Goal: Check status: Check status

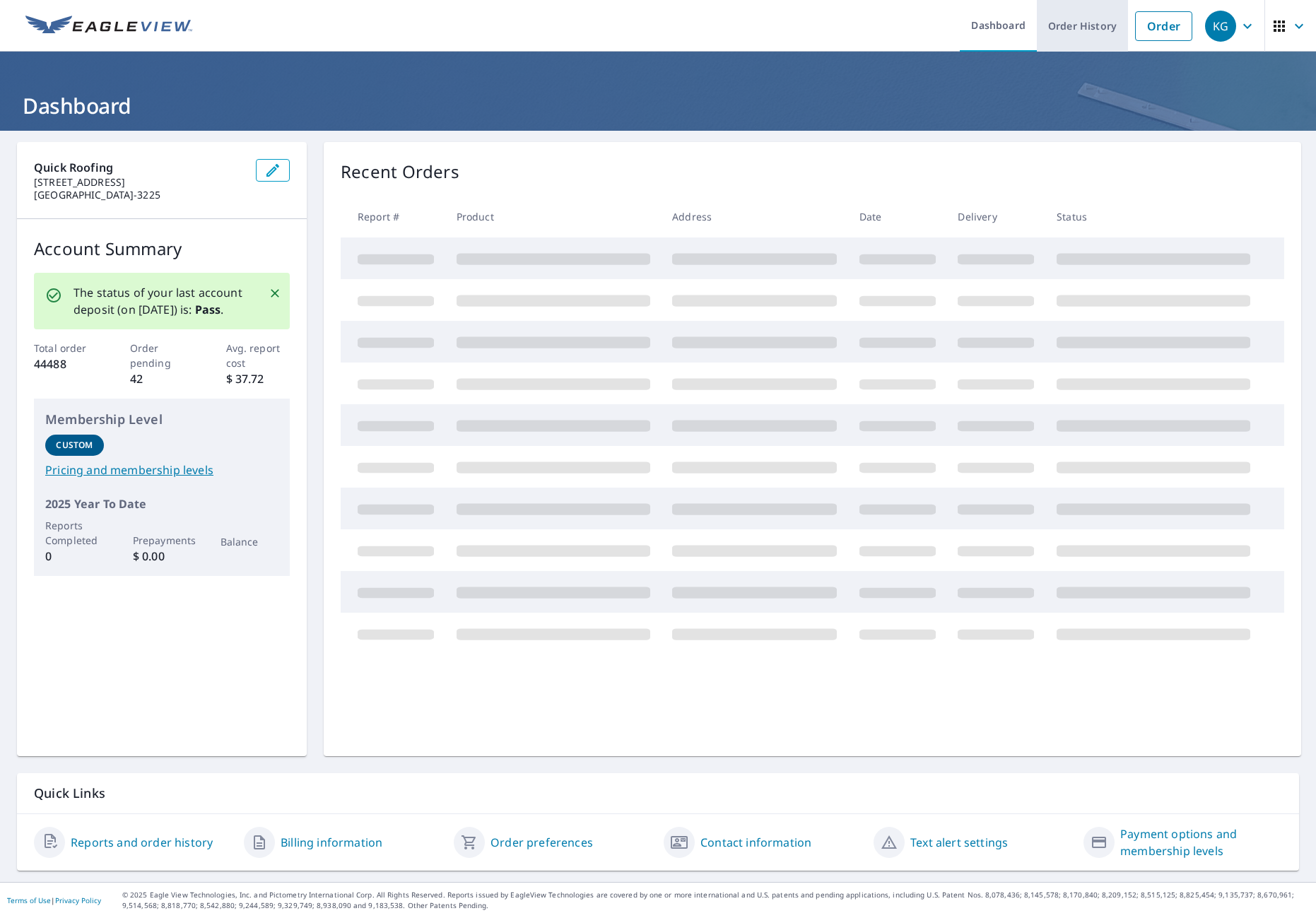
click at [1100, 29] on link "Order History" at bounding box center [1082, 25] width 91 height 52
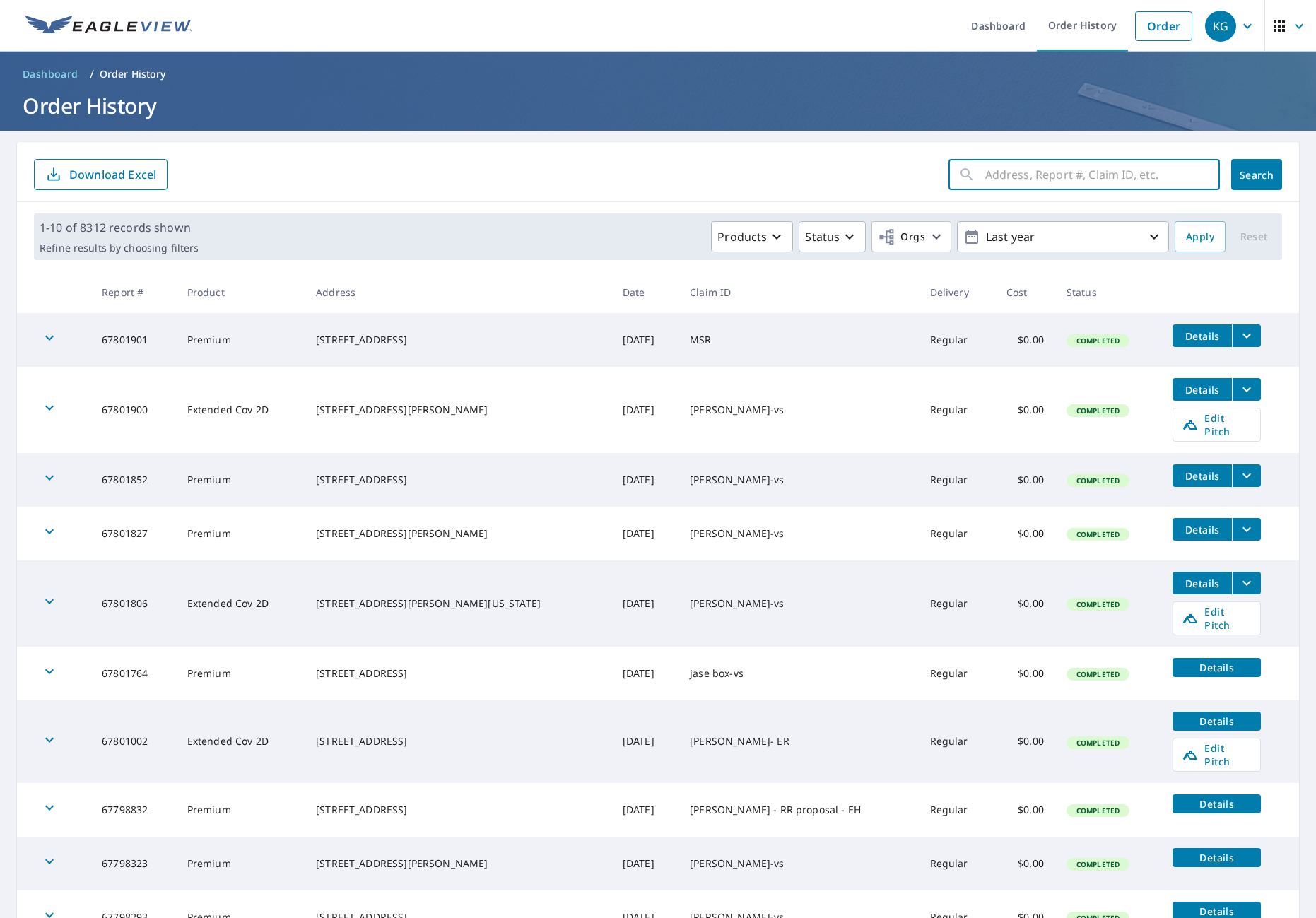
click at [1030, 173] on input "text" at bounding box center [1103, 175] width 235 height 40
type input "2830 w grande"
click button "Search" at bounding box center [1257, 174] width 51 height 31
